Goal: Task Accomplishment & Management: Complete application form

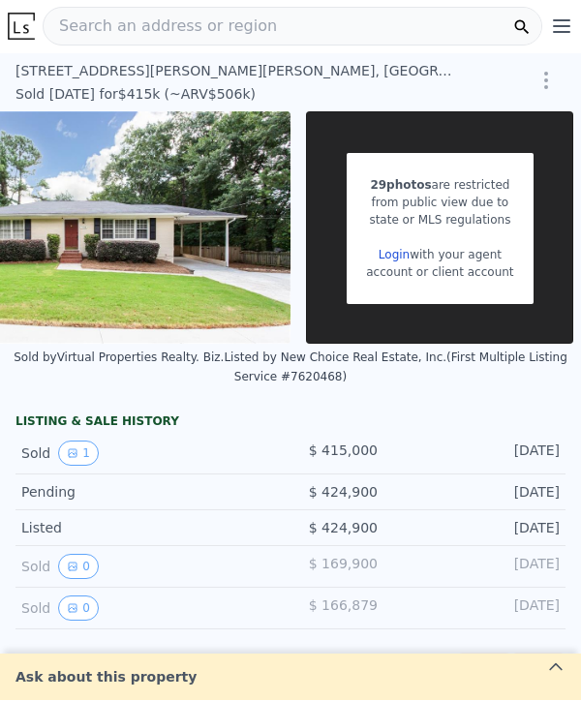
scroll to position [0, 413]
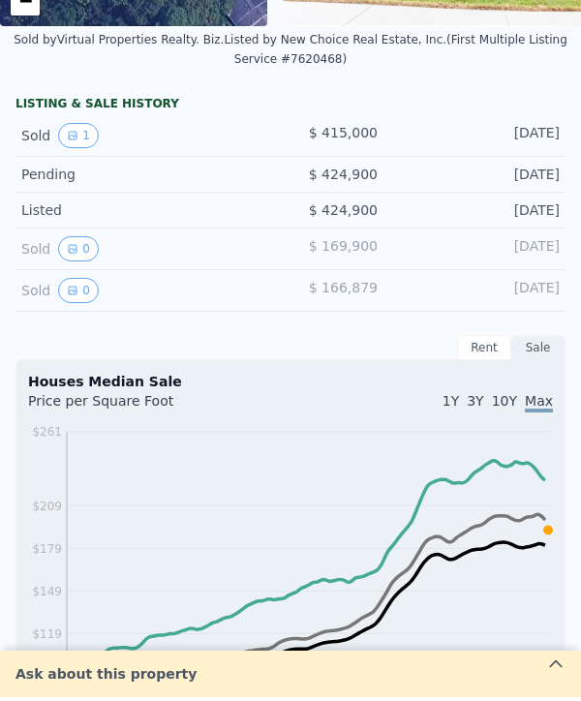
scroll to position [357, 0]
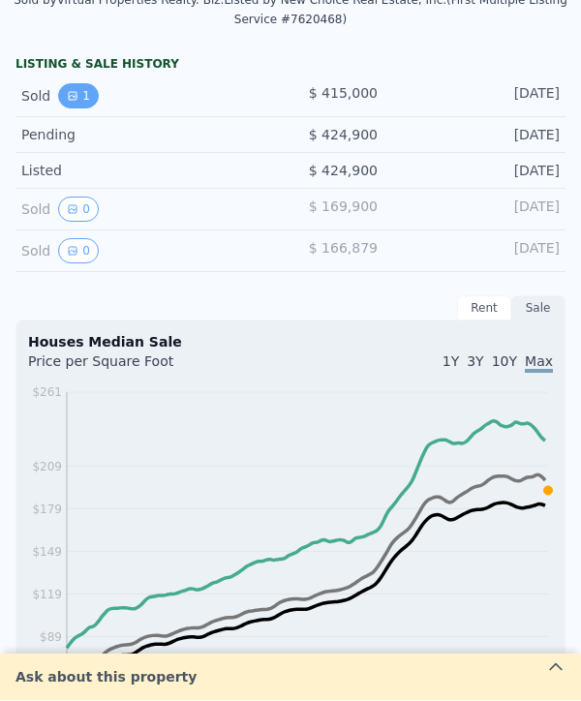
click at [77, 101] on icon "View historical data" at bounding box center [73, 97] width 12 height 12
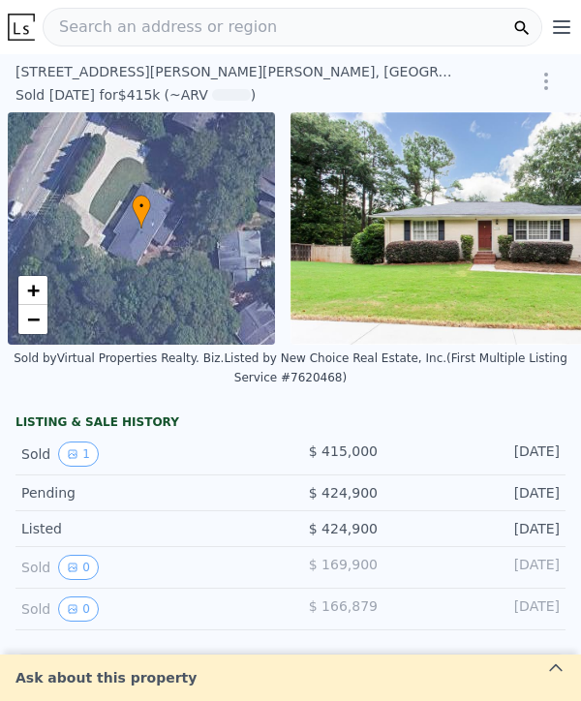
scroll to position [0, 8]
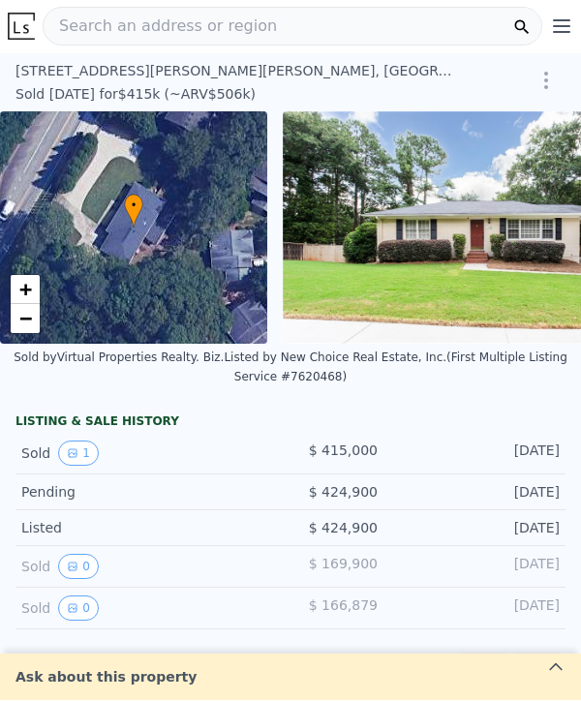
click at [555, 86] on icon "Show Options" at bounding box center [546, 81] width 23 height 23
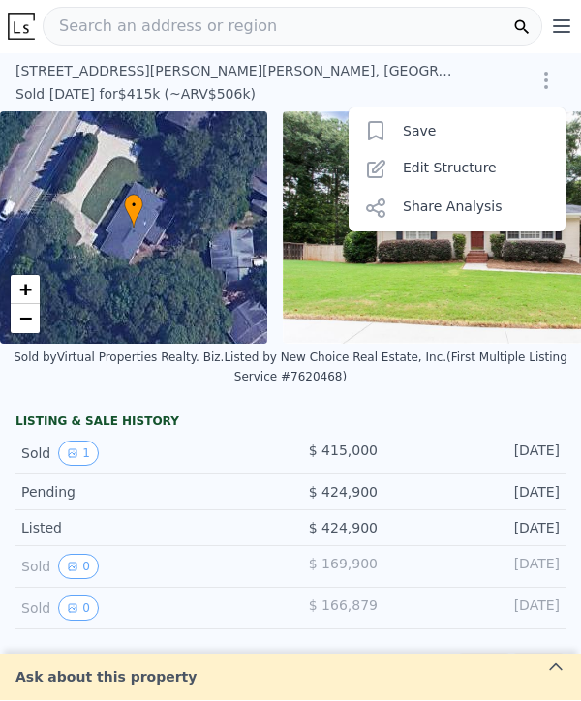
click at [551, 84] on icon "Show Options" at bounding box center [546, 81] width 23 height 23
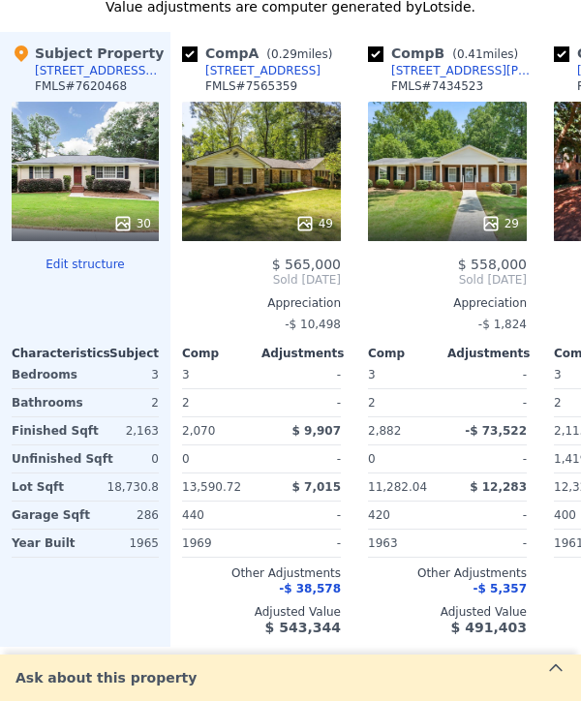
scroll to position [2331, 0]
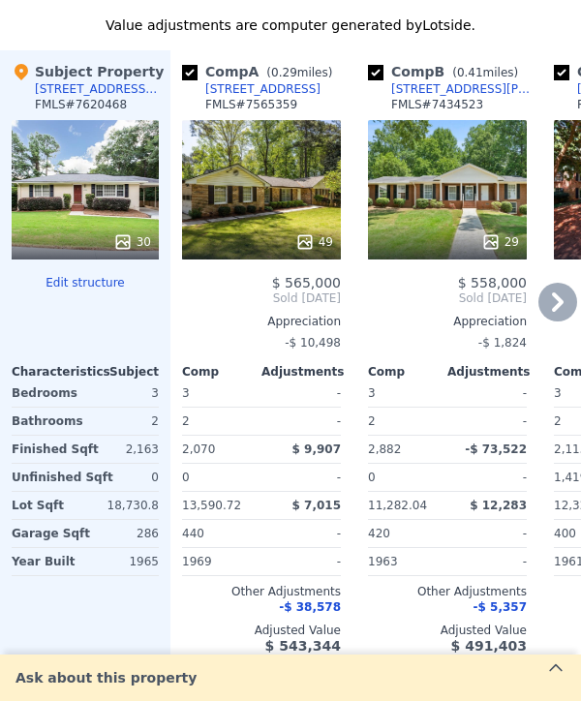
click at [269, 216] on div "49" at bounding box center [261, 189] width 159 height 139
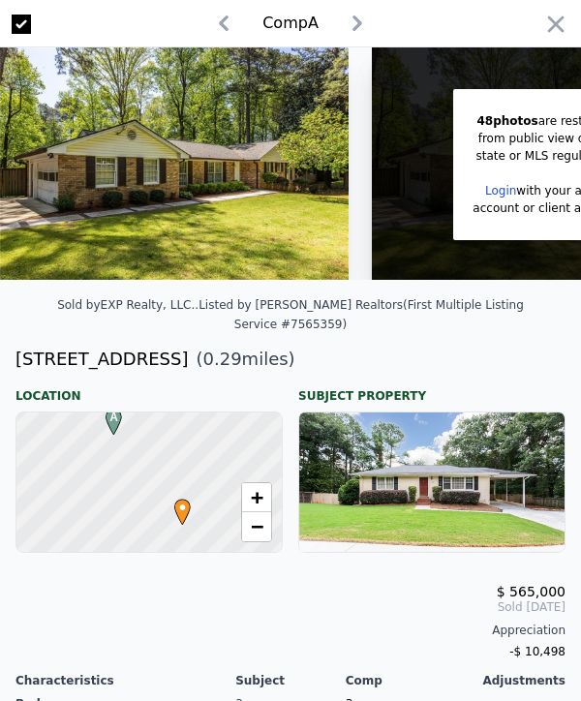
click at [236, 33] on icon "button" at bounding box center [223, 23] width 31 height 31
checkbox input "false"
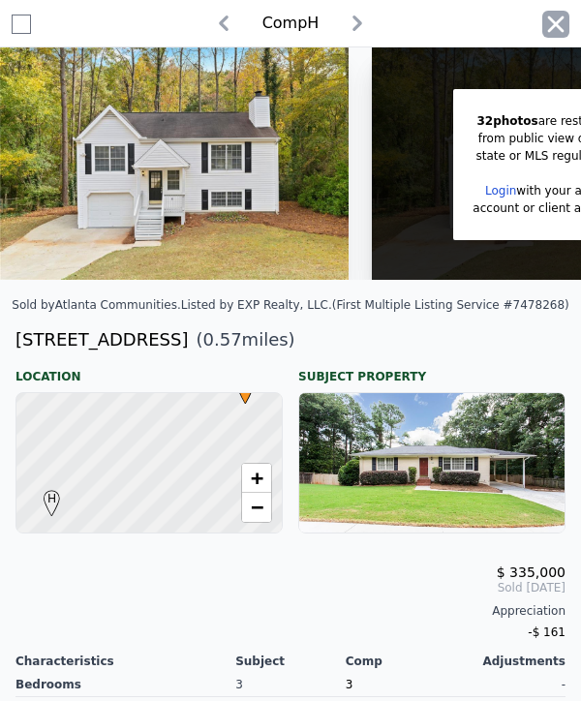
click at [550, 30] on icon "button" at bounding box center [556, 23] width 16 height 16
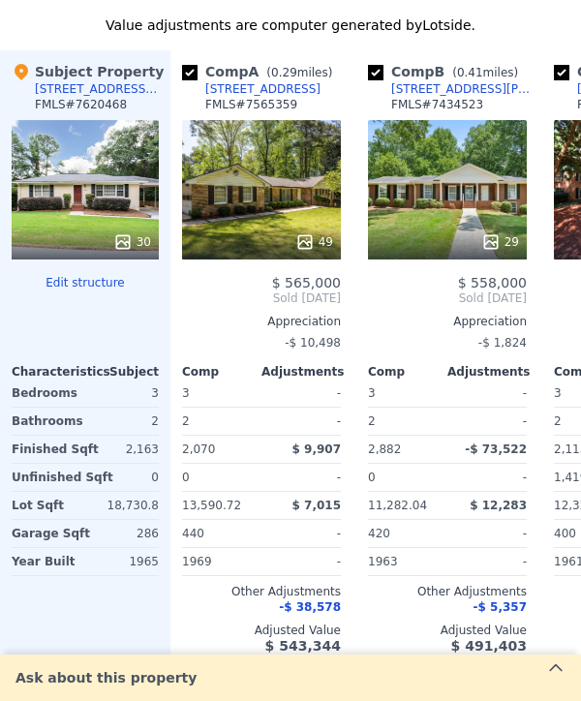
click at [116, 208] on div "30" at bounding box center [85, 189] width 147 height 139
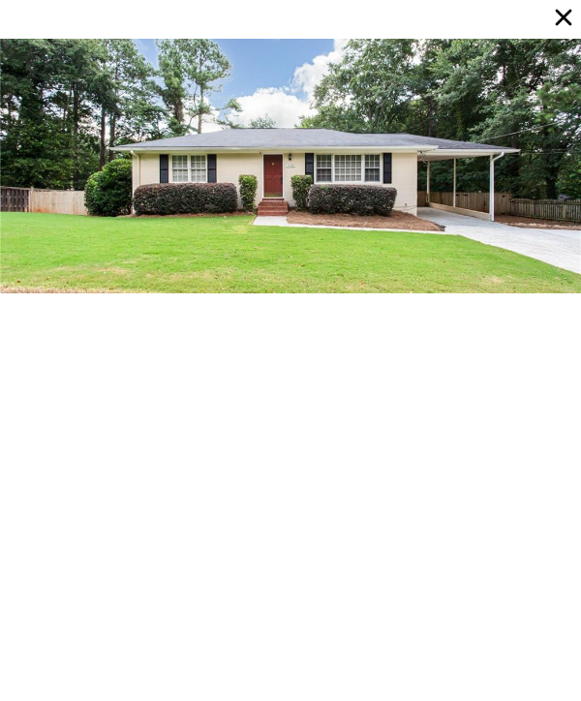
click at [571, 11] on icon at bounding box center [564, 18] width 16 height 16
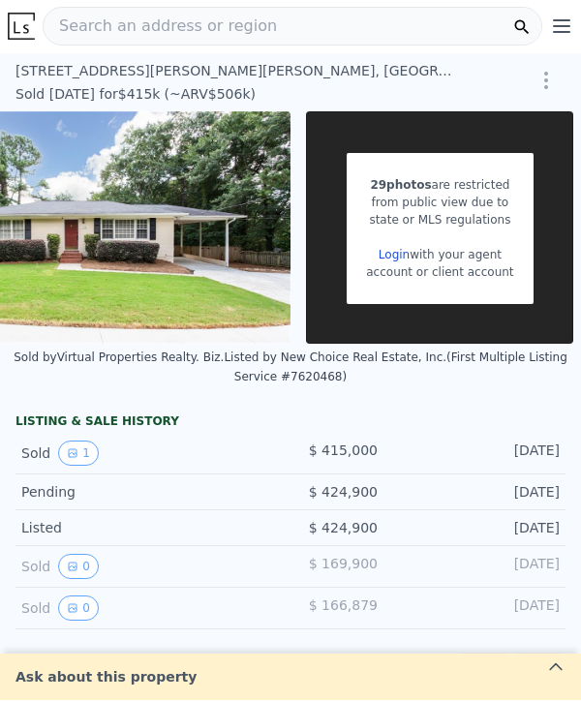
scroll to position [0, 413]
click at [389, 254] on link "Login" at bounding box center [394, 256] width 31 height 14
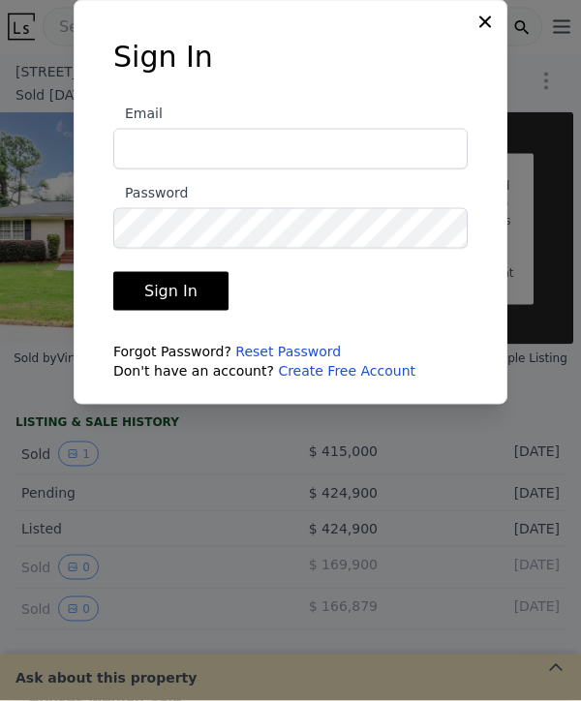
click at [326, 368] on link "Create Free Account" at bounding box center [347, 370] width 138 height 15
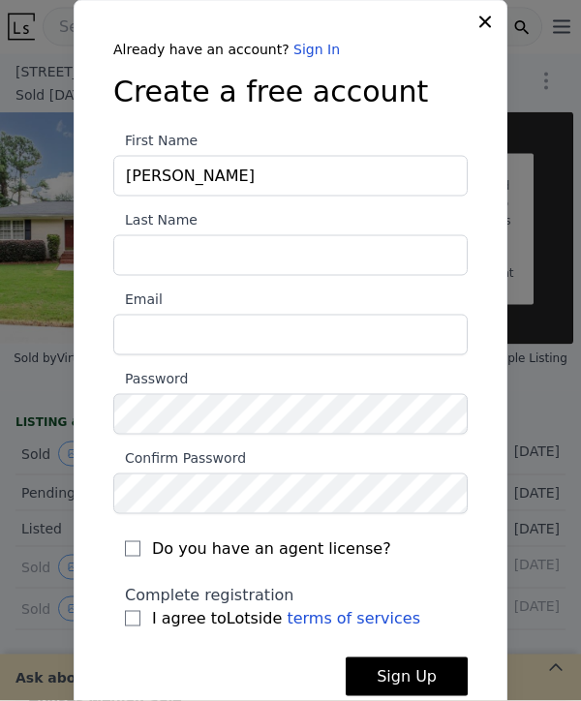
type input "Henry"
click at [264, 257] on input "Last Name" at bounding box center [290, 255] width 354 height 41
type input "z"
type input "Okafor"
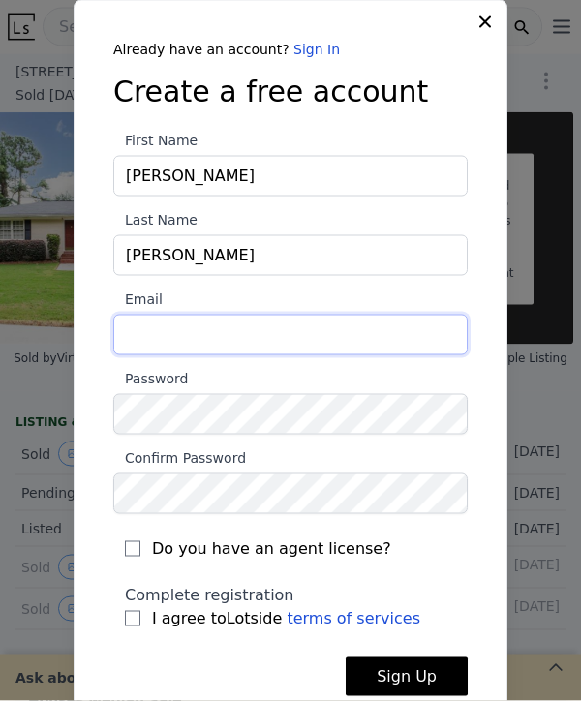
click at [232, 338] on input "Email" at bounding box center [290, 335] width 354 height 41
type input "naijallc@gmail.com"
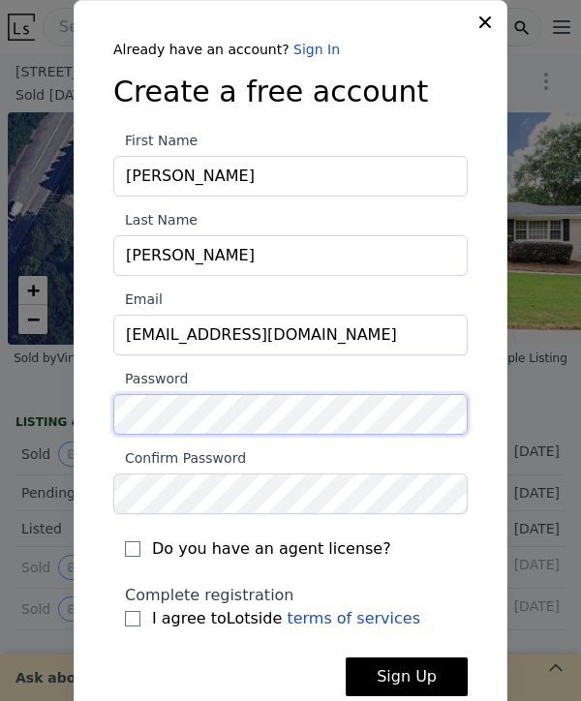
scroll to position [0, 8]
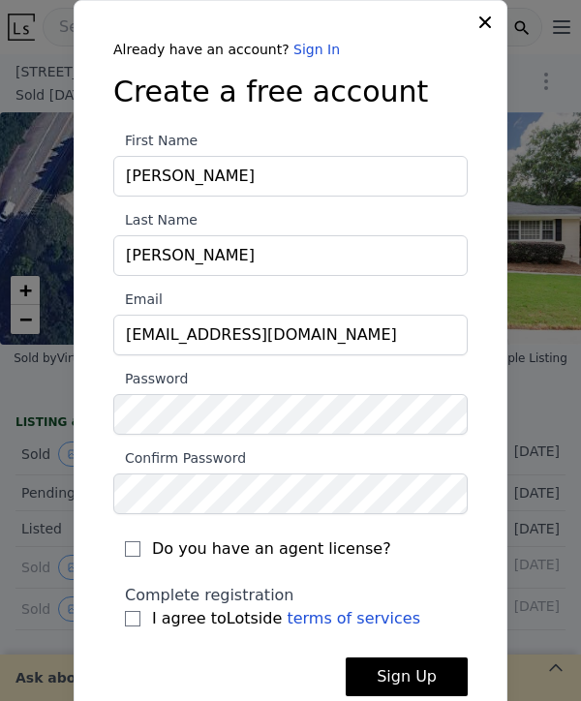
click at [132, 626] on input "I agree to Lotside terms of services" at bounding box center [132, 618] width 15 height 15
checkbox input "true"
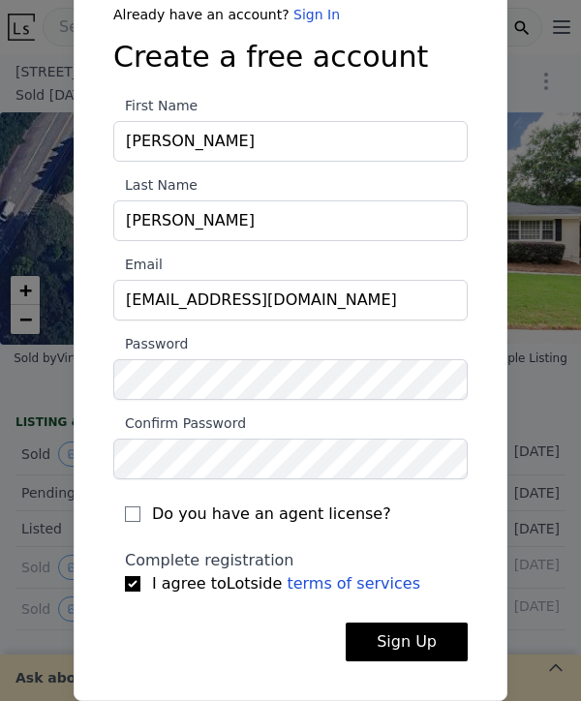
scroll to position [64, 0]
click at [402, 623] on button "Sign Up" at bounding box center [407, 642] width 122 height 39
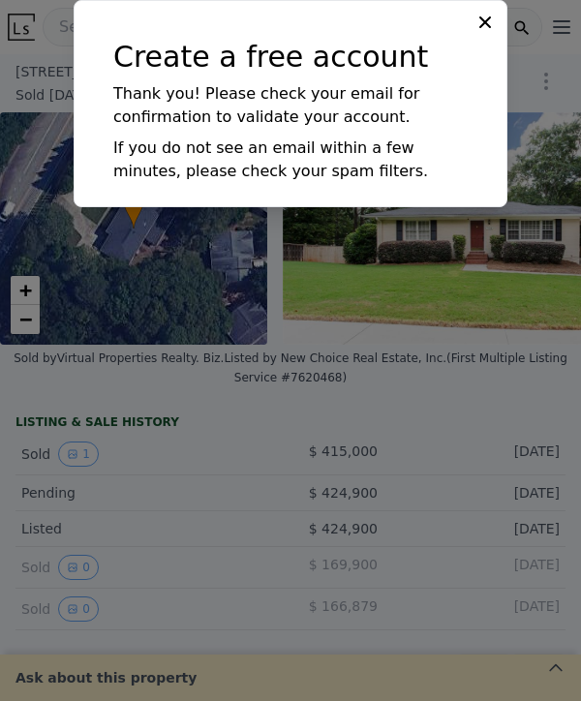
scroll to position [0, 0]
